Goal: Task Accomplishment & Management: Use online tool/utility

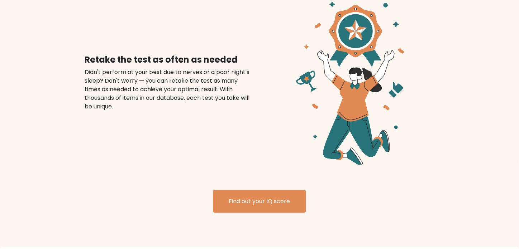
scroll to position [849, 0]
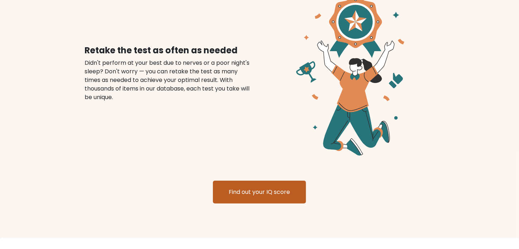
click at [260, 181] on link "Find out your IQ score" at bounding box center [259, 192] width 93 height 23
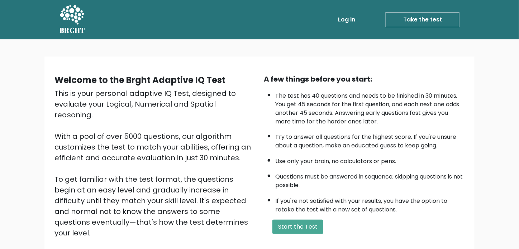
click at [78, 16] on icon at bounding box center [72, 14] width 24 height 19
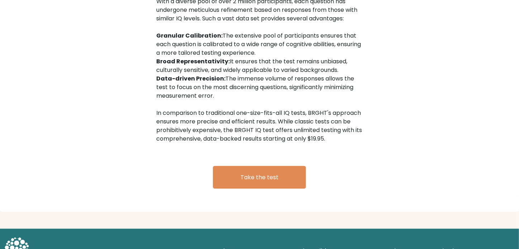
scroll to position [1184, 0]
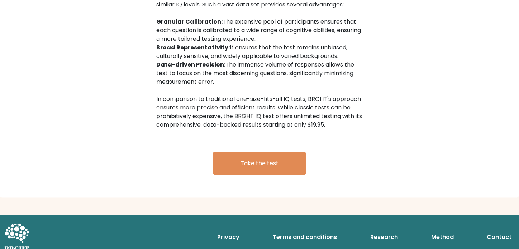
click at [24, 225] on icon at bounding box center [16, 238] width 25 height 29
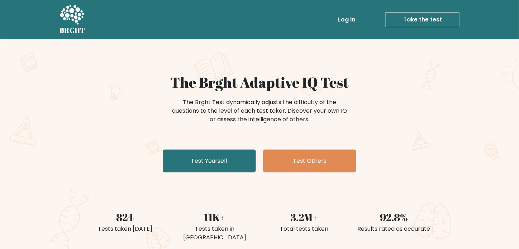
click at [72, 14] on icon at bounding box center [71, 15] width 25 height 21
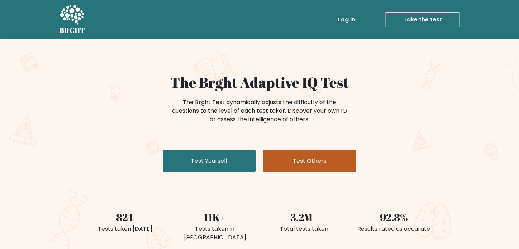
click at [301, 166] on link "Test Others" at bounding box center [309, 161] width 93 height 23
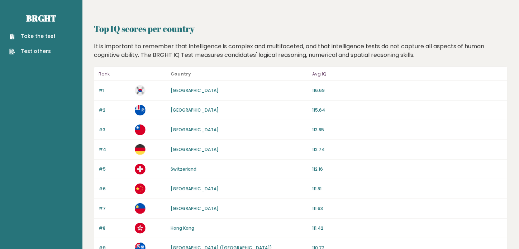
click at [26, 51] on link "Test others" at bounding box center [32, 52] width 46 height 8
click at [329, 7] on header at bounding box center [300, 5] width 413 height 11
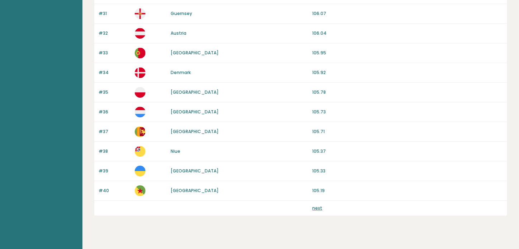
scroll to position [674, 0]
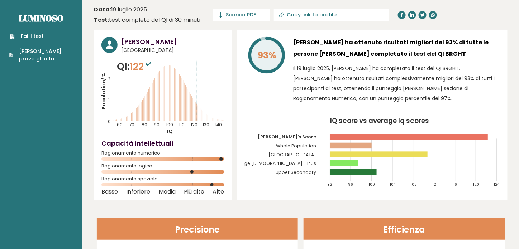
click at [274, 236] on header "Precisione" at bounding box center [197, 229] width 201 height 21
click at [219, 231] on font "Precisione" at bounding box center [197, 230] width 44 height 12
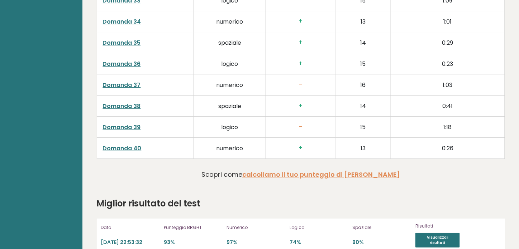
scroll to position [1770, 0]
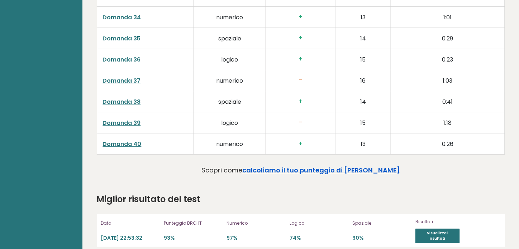
click at [323, 167] on font "calcoliamo il tuo punteggio di QI" at bounding box center [321, 170] width 158 height 9
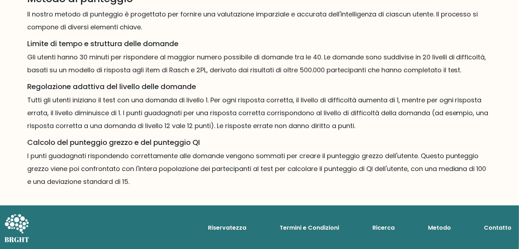
scroll to position [482, 0]
